Goal: Navigation & Orientation: Find specific page/section

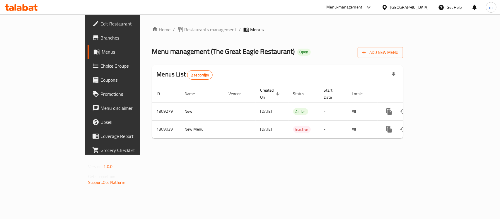
click at [403, 6] on div "[GEOGRAPHIC_DATA]" at bounding box center [410, 7] width 39 height 6
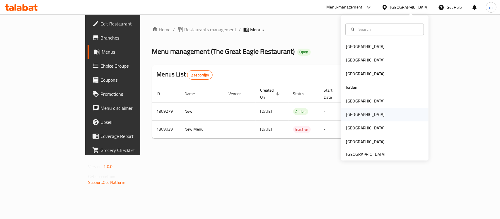
click at [351, 113] on div "[GEOGRAPHIC_DATA]" at bounding box center [365, 115] width 39 height 6
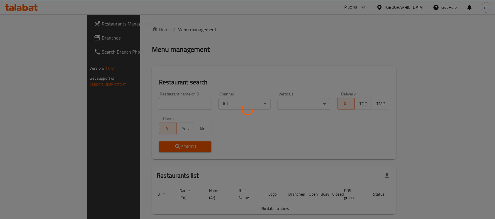
click at [57, 41] on div at bounding box center [247, 109] width 495 height 219
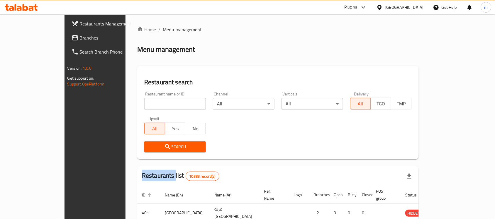
click at [57, 41] on div at bounding box center [247, 109] width 495 height 219
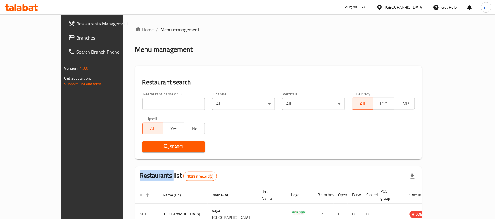
click at [77, 41] on span "Branches" at bounding box center [108, 37] width 63 height 7
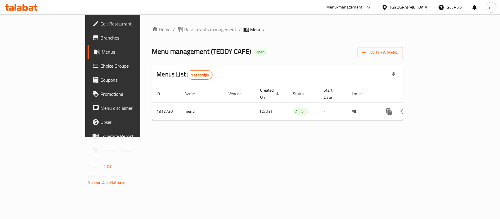
click at [427, 6] on div "[GEOGRAPHIC_DATA]" at bounding box center [410, 7] width 39 height 6
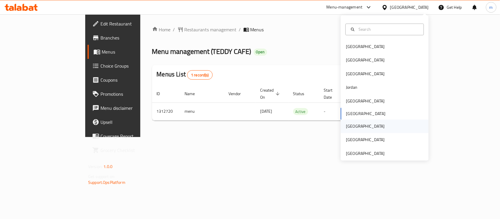
click at [356, 125] on div "[GEOGRAPHIC_DATA]" at bounding box center [385, 126] width 88 height 13
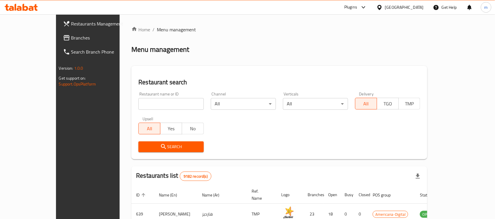
click at [71, 40] on span "Branches" at bounding box center [102, 37] width 63 height 7
